Goal: Task Accomplishment & Management: Manage account settings

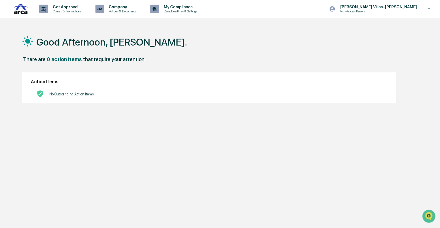
click at [204, 120] on div "Good Afternoon, [PERSON_NAME]. There are 0 action items that require your atten…" at bounding box center [219, 141] width 413 height 228
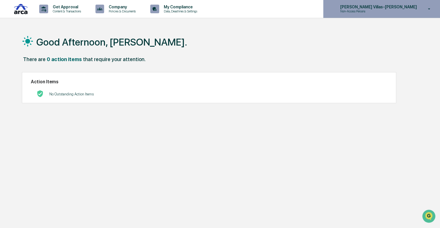
click at [392, 11] on p "Non-Access Persons" at bounding box center [363, 11] width 57 height 4
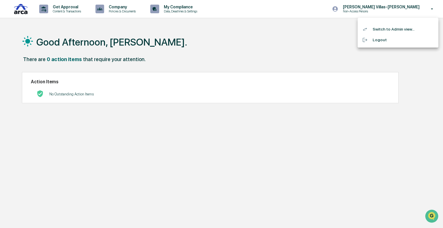
click at [388, 29] on li "Switch to Admin view..." at bounding box center [397, 29] width 81 height 11
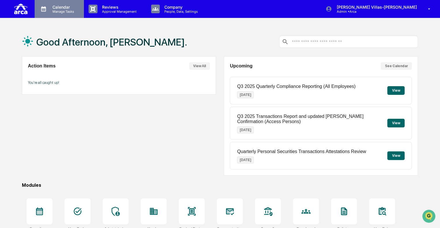
click at [54, 10] on p "Manage Tasks" at bounding box center [62, 12] width 29 height 4
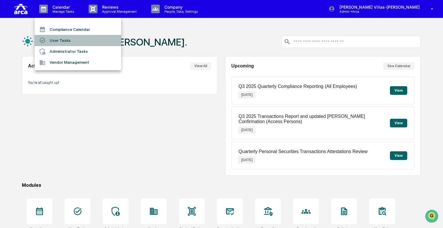
click at [57, 38] on li "User Tasks" at bounding box center [78, 40] width 86 height 11
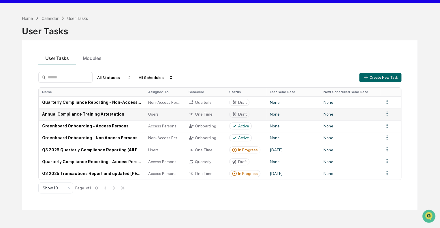
scroll to position [27, 0]
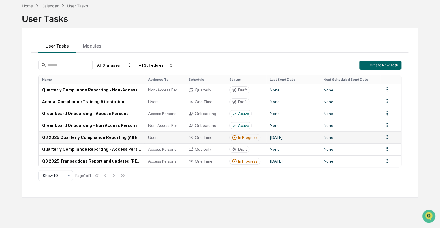
click at [60, 141] on td "Q3 2025 Quarterly Compliance Reporting (All Employees)" at bounding box center [92, 137] width 106 height 12
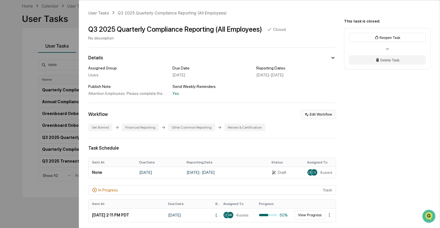
click at [309, 118] on button "Edit Workflow" at bounding box center [318, 114] width 35 height 9
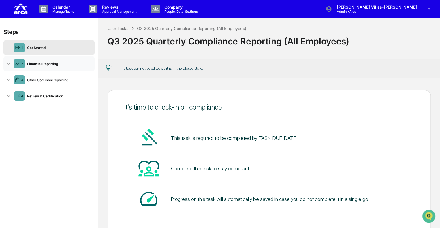
click at [6, 64] on icon at bounding box center [9, 64] width 6 height 6
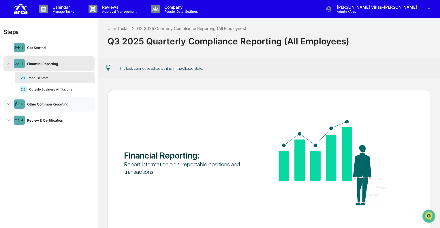
click at [10, 103] on icon at bounding box center [9, 104] width 6 height 6
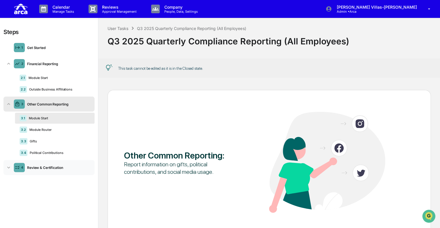
click at [7, 169] on icon at bounding box center [9, 168] width 6 height 6
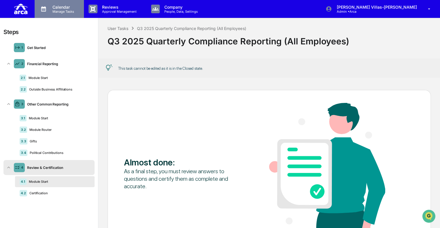
click at [50, 8] on p "Calendar" at bounding box center [62, 7] width 29 height 5
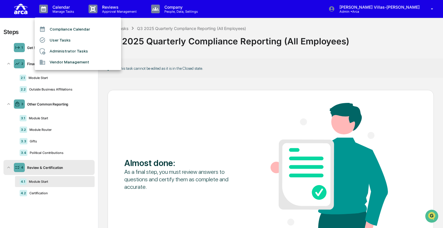
click at [50, 41] on li "User Tasks" at bounding box center [78, 40] width 86 height 11
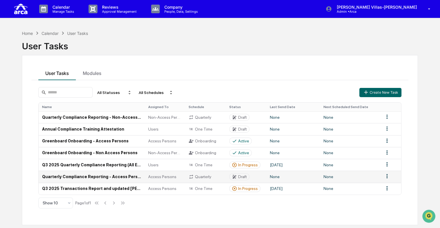
click at [86, 178] on td "Quarterly Compliance Reporting - Access Persons" at bounding box center [92, 177] width 106 height 12
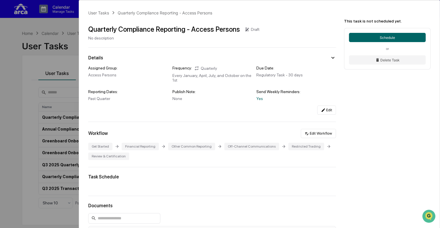
click at [26, 82] on div "User Tasks Quarterly Compliance Reporting - Access Persons Quarterly Compliance…" at bounding box center [220, 114] width 440 height 228
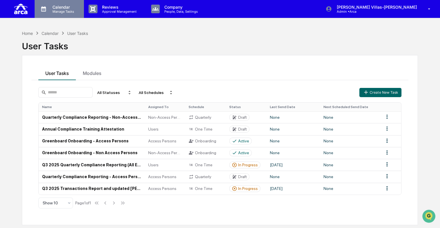
click at [64, 9] on p "Calendar" at bounding box center [62, 7] width 29 height 5
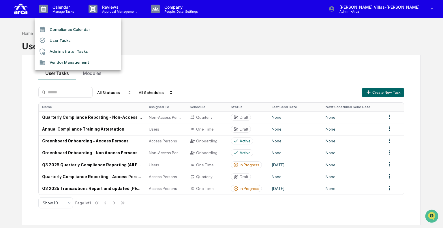
click at [60, 39] on li "User Tasks" at bounding box center [78, 40] width 86 height 11
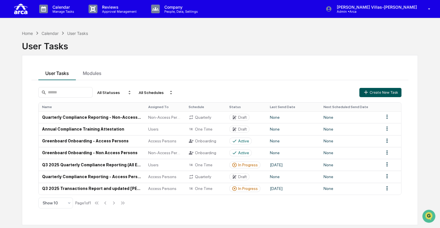
click at [372, 91] on button "Create New Task" at bounding box center [380, 92] width 42 height 9
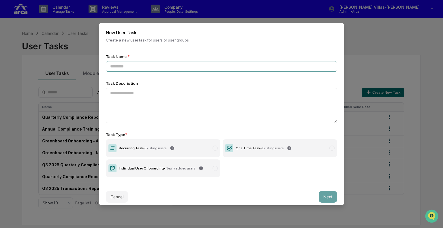
click at [170, 67] on input at bounding box center [221, 66] width 231 height 11
type input "****"
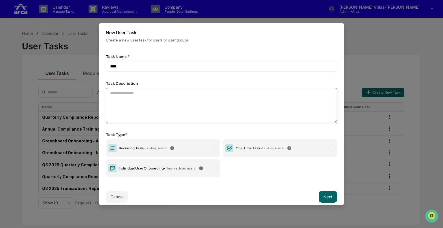
click at [141, 112] on textarea at bounding box center [221, 105] width 231 height 35
click at [167, 152] on label "Recurring Task - Existing users" at bounding box center [163, 148] width 114 height 18
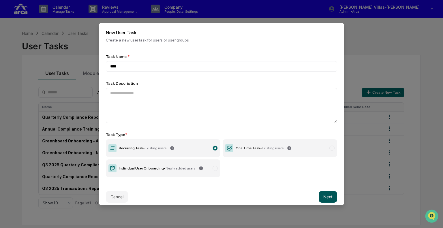
click at [321, 198] on button "Next" at bounding box center [328, 197] width 18 height 12
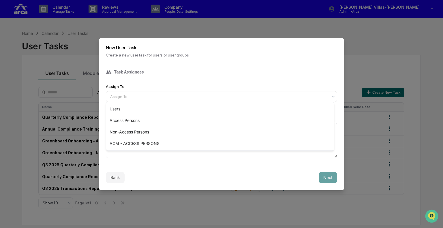
click at [130, 95] on div at bounding box center [219, 97] width 218 height 6
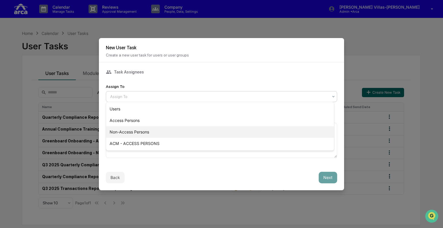
click at [120, 133] on div "Non-Access Persons" at bounding box center [220, 132] width 228 height 12
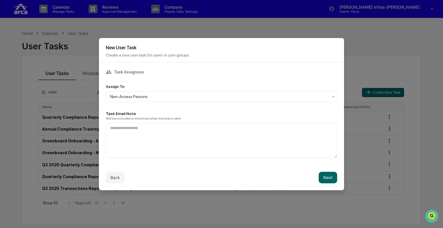
click at [314, 177] on div "Back Next" at bounding box center [221, 177] width 245 height 25
click at [322, 177] on button "Next" at bounding box center [328, 178] width 18 height 12
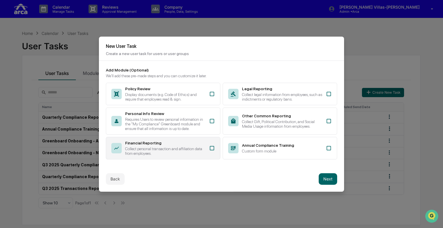
click at [153, 148] on div "Collect personal transaction and affiliation data from employees." at bounding box center [165, 150] width 80 height 9
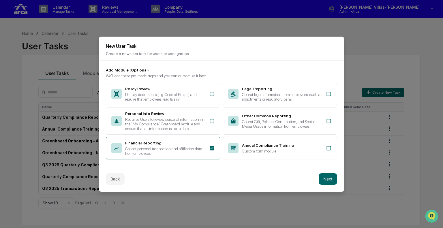
click at [131, 51] on p "Create a new user task for users or user groups" at bounding box center [221, 53] width 231 height 5
click at [323, 179] on button "Next" at bounding box center [328, 179] width 18 height 12
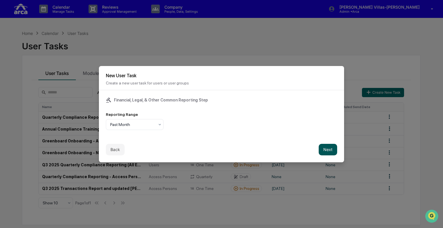
click at [325, 148] on button "Next" at bounding box center [328, 150] width 18 height 12
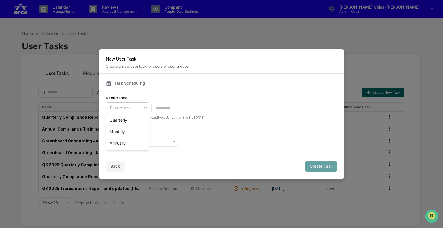
click at [129, 106] on div at bounding box center [125, 108] width 30 height 6
click at [121, 130] on div "Monthly" at bounding box center [127, 132] width 43 height 12
type input "**********"
click at [146, 141] on div at bounding box center [139, 141] width 59 height 6
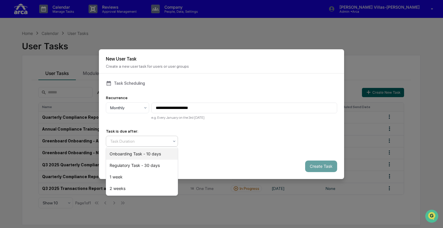
drag, startPoint x: 140, startPoint y: 153, endPoint x: 166, endPoint y: 154, distance: 26.3
click at [140, 153] on div "Onboarding Task - 10 days" at bounding box center [141, 154] width 71 height 12
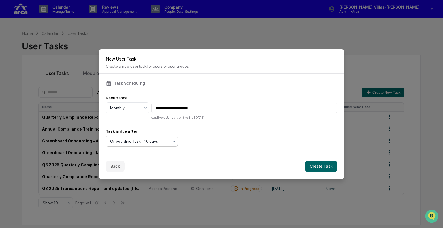
click at [123, 140] on div at bounding box center [139, 141] width 59 height 6
click at [248, 156] on div "Back Create Task" at bounding box center [221, 166] width 245 height 25
click at [310, 164] on button "Create Task" at bounding box center [321, 167] width 32 height 12
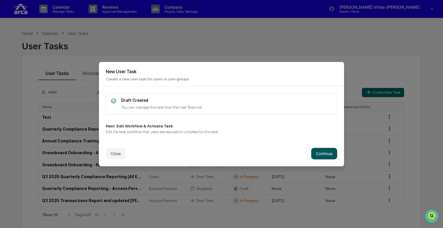
click at [311, 153] on button "Continue" at bounding box center [324, 154] width 26 height 12
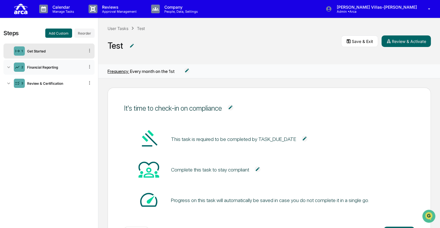
click at [45, 68] on div "Financial Reporting" at bounding box center [55, 67] width 60 height 4
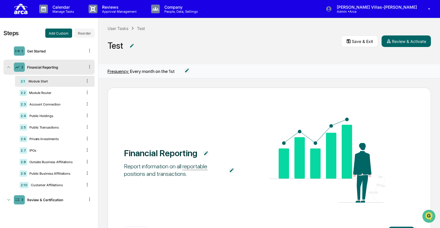
click at [89, 67] on icon at bounding box center [89, 66] width 5 height 5
click at [54, 67] on div "Financial Reporting" at bounding box center [55, 67] width 60 height 4
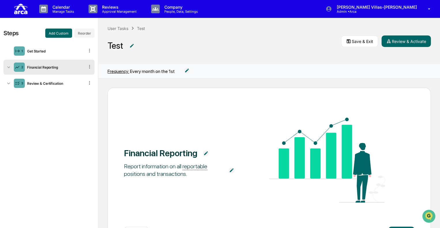
click at [54, 67] on div "Financial Reporting" at bounding box center [55, 67] width 60 height 4
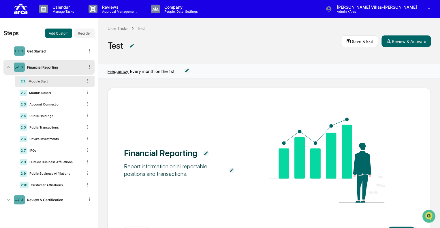
click at [204, 154] on img at bounding box center [206, 153] width 6 height 6
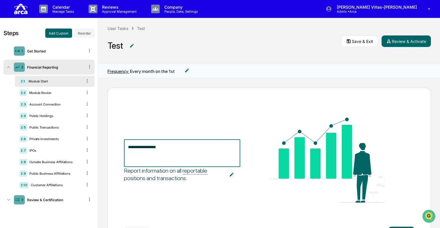
drag, startPoint x: 193, startPoint y: 151, endPoint x: 98, endPoint y: 150, distance: 94.8
click at [98, 150] on div "**********" at bounding box center [269, 153] width 342 height 150
type textarea "**********"
click at [172, 200] on div "**********" at bounding box center [269, 161] width 290 height 86
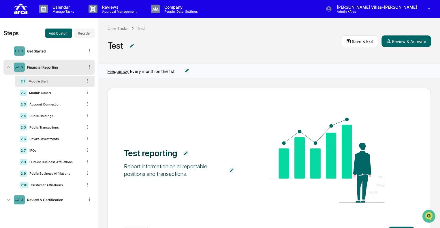
click at [59, 68] on div "Financial Reporting" at bounding box center [55, 67] width 60 height 4
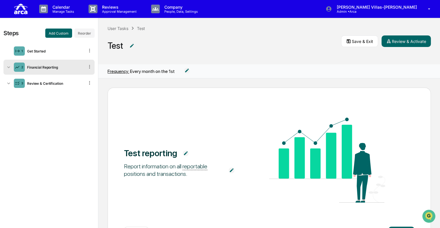
click at [59, 68] on div "Financial Reporting" at bounding box center [55, 67] width 60 height 4
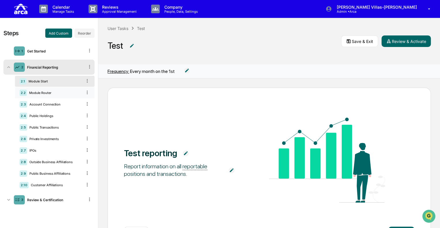
click at [48, 94] on div "Module Router" at bounding box center [54, 93] width 55 height 4
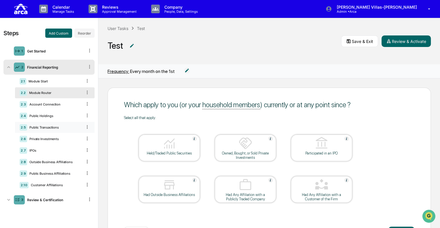
click at [43, 127] on div "Public Transactions" at bounding box center [54, 127] width 55 height 4
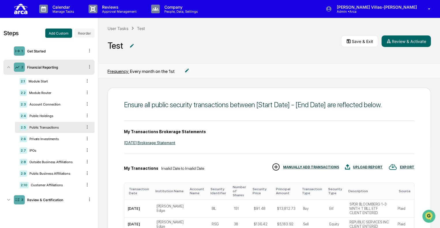
click at [39, 69] on div "2 Financial Reporting" at bounding box center [48, 67] width 91 height 15
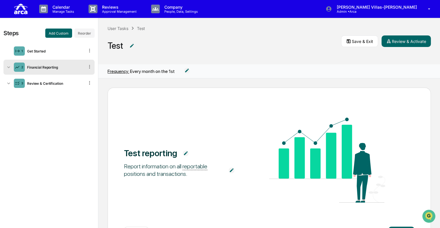
click at [90, 65] on icon at bounding box center [89, 66] width 1 height 3
click at [10, 67] on icon at bounding box center [9, 67] width 6 height 6
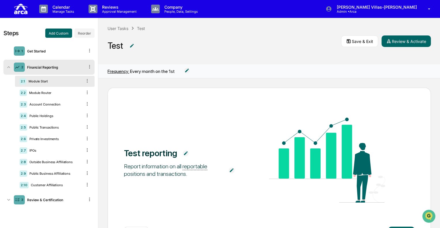
click at [181, 125] on div "Test reporting Report information on all reportable positions and transactions." at bounding box center [269, 161] width 290 height 86
click at [131, 45] on img at bounding box center [132, 46] width 6 height 6
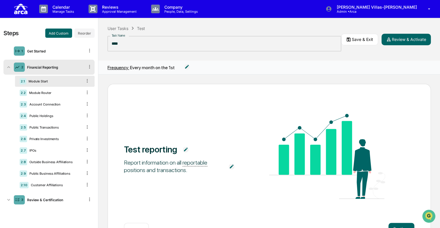
click at [143, 110] on div "Test reporting Report information on all reportable positions and transactions.…" at bounding box center [269, 166] width 323 height 164
click at [185, 152] on img at bounding box center [186, 150] width 6 height 6
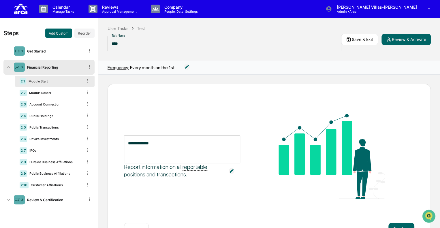
click at [200, 184] on div "**********" at bounding box center [269, 157] width 290 height 86
click at [65, 9] on p "Calendar" at bounding box center [62, 7] width 29 height 5
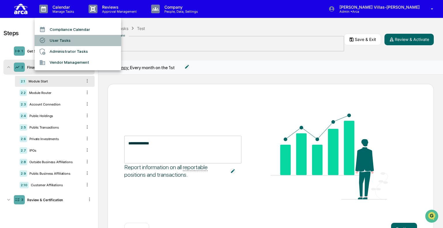
click at [63, 39] on li "User Tasks" at bounding box center [78, 40] width 86 height 11
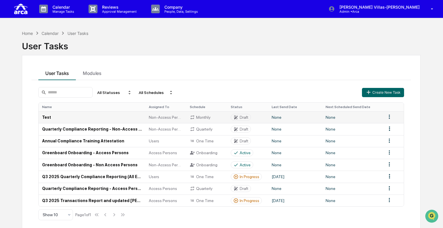
click at [385, 115] on html "Calendar Manage Tasks Reviews Approval Management Company People, Data, Setting…" at bounding box center [221, 114] width 443 height 228
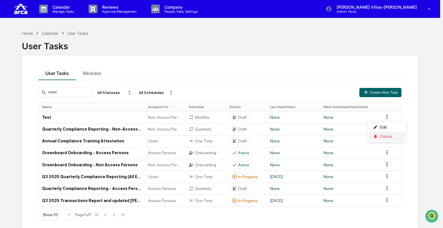
click at [379, 140] on div "Delete" at bounding box center [386, 136] width 37 height 9
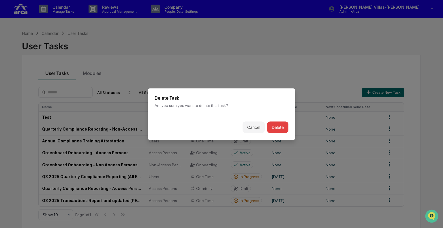
click at [278, 126] on button "Delete" at bounding box center [277, 127] width 21 height 12
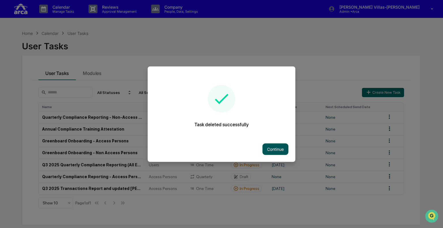
click at [271, 145] on button "Continue" at bounding box center [275, 149] width 26 height 12
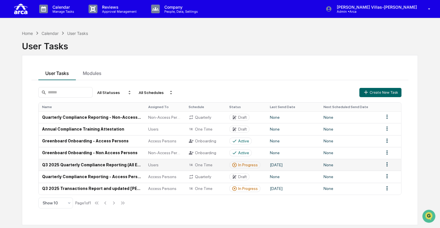
click at [87, 167] on td "Q3 2025 Quarterly Compliance Reporting (All Employees)" at bounding box center [92, 165] width 106 height 12
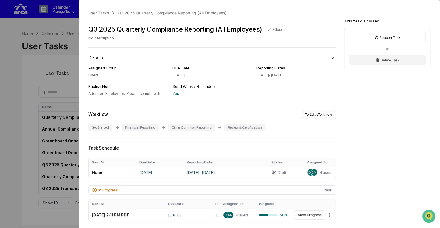
click at [321, 114] on button "Edit Workflow" at bounding box center [318, 114] width 35 height 9
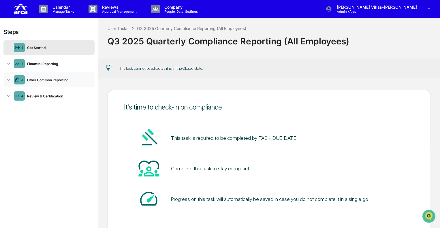
click at [62, 84] on div "3 Other Common Reporting" at bounding box center [48, 79] width 91 height 15
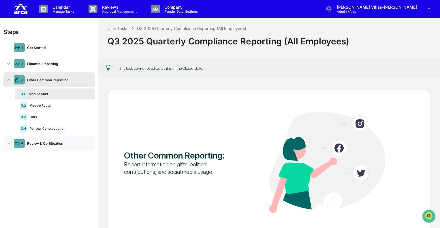
click at [52, 144] on div "Review & Certification" at bounding box center [58, 143] width 67 height 4
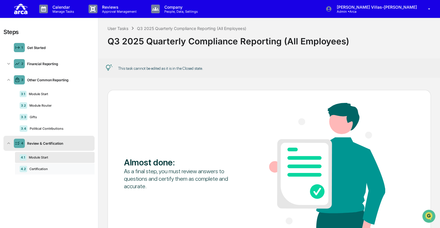
click at [47, 167] on div "4.2 Certification" at bounding box center [55, 168] width 80 height 11
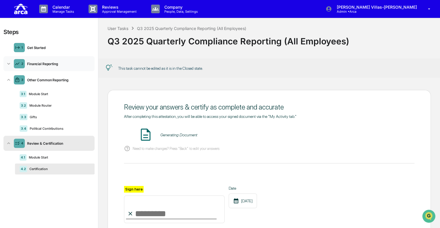
click at [42, 59] on div "2 Financial Reporting" at bounding box center [48, 63] width 91 height 15
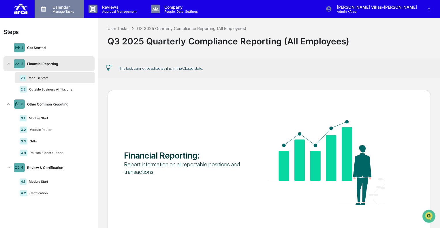
click at [63, 10] on p "Manage Tasks" at bounding box center [62, 12] width 29 height 4
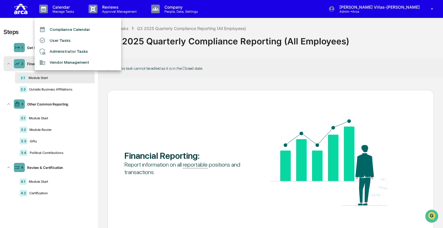
click at [62, 40] on li "User Tasks" at bounding box center [78, 40] width 86 height 11
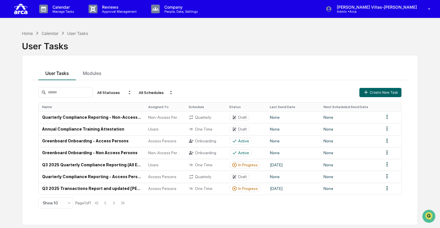
click at [196, 50] on div "User Tasks" at bounding box center [220, 43] width 396 height 15
click at [70, 164] on td "Q3 2025 Quarterly Compliance Reporting (All Employees)" at bounding box center [92, 165] width 106 height 12
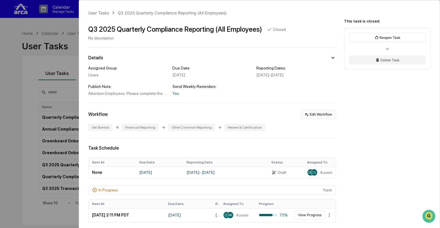
click at [312, 115] on button "Edit Workflow" at bounding box center [318, 114] width 35 height 9
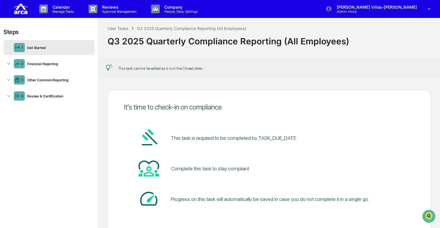
click at [37, 47] on div "Get Started" at bounding box center [58, 48] width 67 height 4
click at [7, 63] on icon at bounding box center [9, 64] width 6 height 6
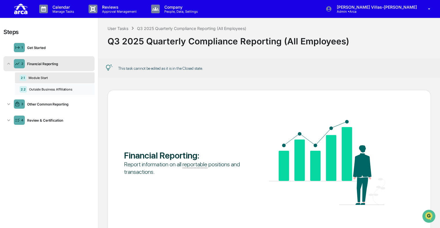
click at [44, 92] on div "2.2 Outside Business Affiliations" at bounding box center [55, 89] width 80 height 11
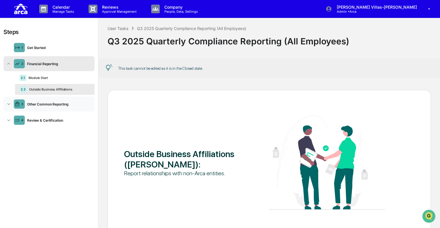
click at [10, 103] on icon at bounding box center [9, 104] width 6 height 6
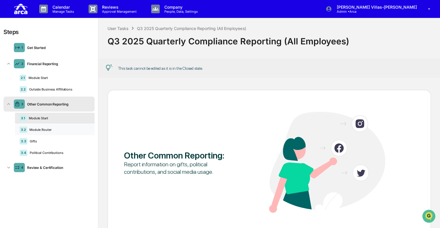
click at [40, 128] on div "3.2 Module Router" at bounding box center [55, 129] width 80 height 11
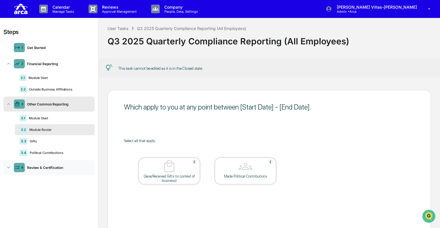
click at [8, 167] on icon at bounding box center [8, 168] width 3 height 2
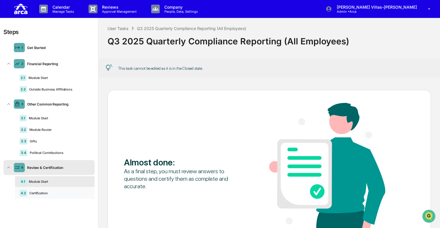
click at [43, 194] on div "Certification" at bounding box center [58, 193] width 63 height 4
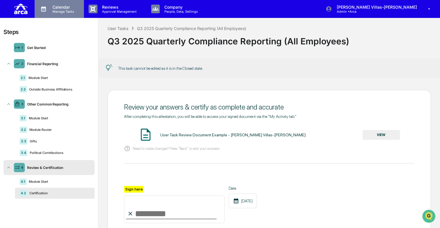
click at [63, 9] on p "Calendar" at bounding box center [62, 7] width 29 height 5
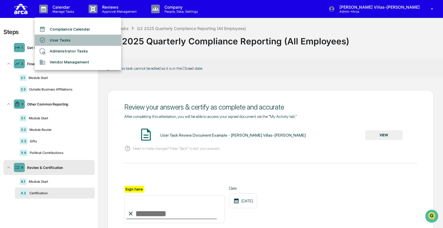
click at [61, 40] on li "User Tasks" at bounding box center [78, 40] width 86 height 11
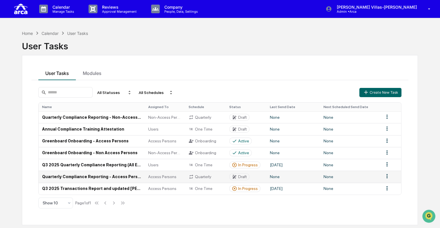
click at [66, 178] on td "Quarterly Compliance Reporting - Access Persons" at bounding box center [92, 177] width 106 height 12
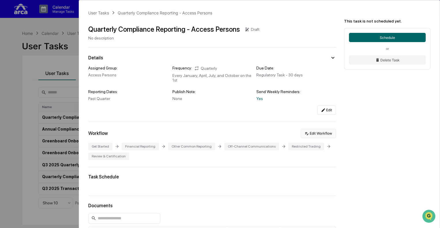
click at [323, 135] on button "Edit Workflow" at bounding box center [318, 133] width 35 height 9
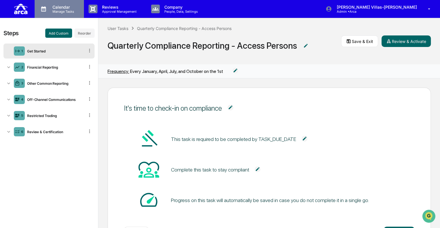
click at [52, 11] on p "Manage Tasks" at bounding box center [62, 12] width 29 height 4
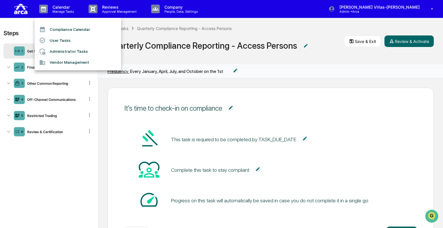
click at [56, 44] on li "User Tasks" at bounding box center [78, 40] width 86 height 11
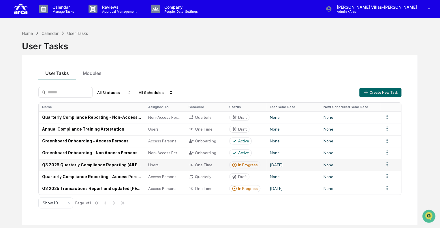
click at [67, 166] on td "Q3 2025 Quarterly Compliance Reporting (All Employees)" at bounding box center [92, 165] width 106 height 12
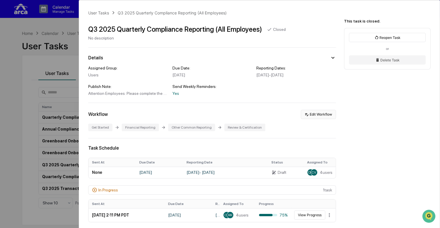
click at [314, 115] on button "Edit Workflow" at bounding box center [318, 114] width 35 height 9
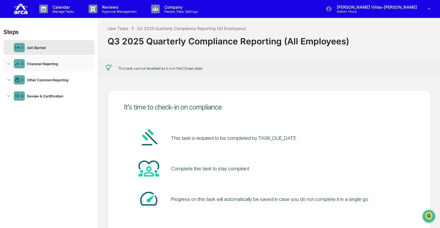
drag, startPoint x: 10, startPoint y: 63, endPoint x: 10, endPoint y: 71, distance: 7.8
click at [10, 63] on icon at bounding box center [9, 64] width 6 height 6
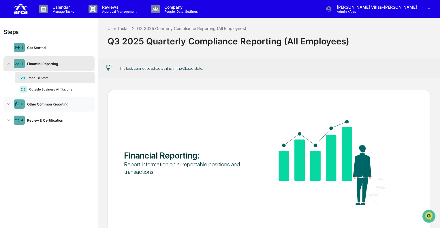
click at [6, 107] on icon at bounding box center [9, 104] width 6 height 6
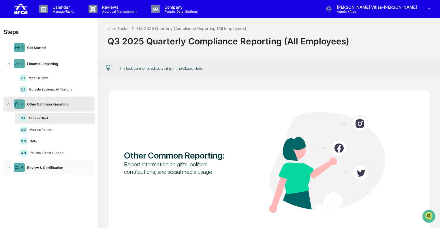
click at [7, 169] on icon at bounding box center [9, 168] width 6 height 6
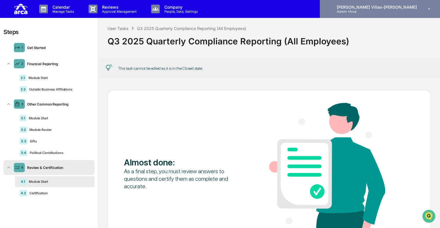
click at [385, 10] on p "Admin • Arca" at bounding box center [359, 12] width 54 height 4
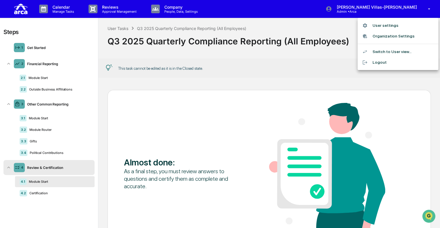
click at [388, 9] on div at bounding box center [220, 114] width 440 height 228
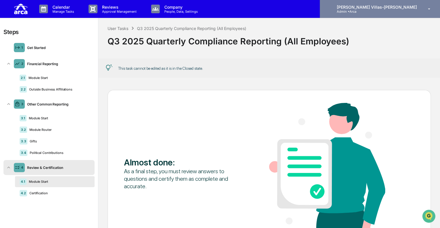
click at [428, 7] on icon at bounding box center [429, 8] width 10 height 5
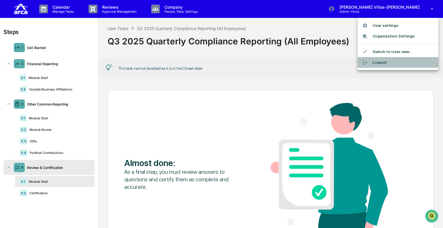
click at [380, 61] on li "Logout" at bounding box center [397, 62] width 81 height 11
